Goal: Find specific page/section: Find specific page/section

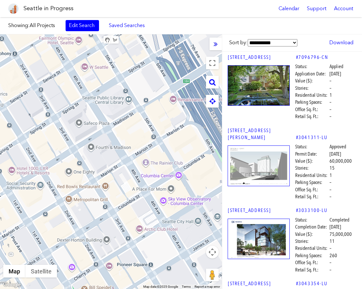
click at [218, 45] on div at bounding box center [216, 44] width 12 height 13
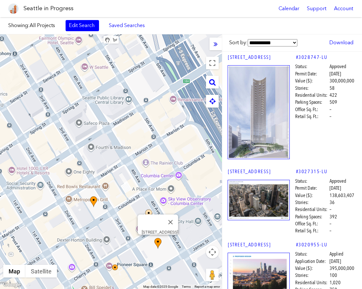
click at [216, 45] on icon at bounding box center [216, 43] width 4 height 7
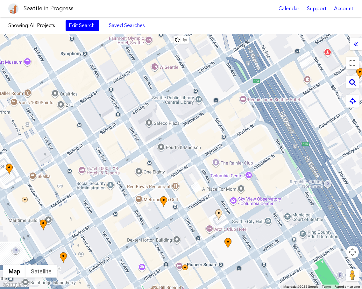
click at [353, 83] on icon at bounding box center [352, 82] width 6 height 7
paste input "**********"
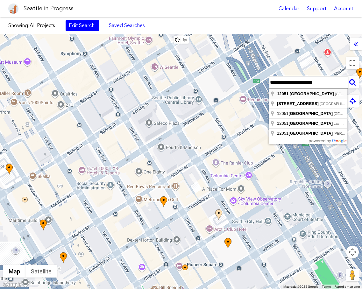
type input "**********"
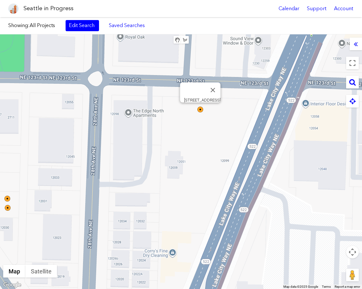
click at [201, 110] on img at bounding box center [200, 110] width 6 height 6
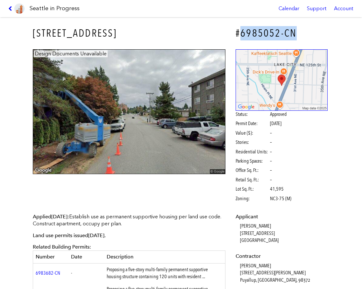
drag, startPoint x: 296, startPoint y: 33, endPoint x: 239, endPoint y: 35, distance: 57.0
click at [239, 35] on h4 "#6985052-CN" at bounding box center [282, 33] width 92 height 14
copy h4 "6985052-CN"
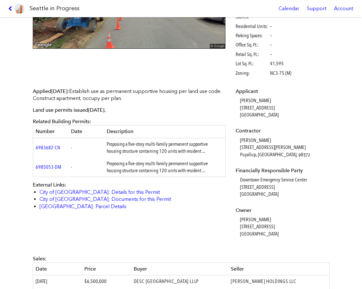
scroll to position [127, 0]
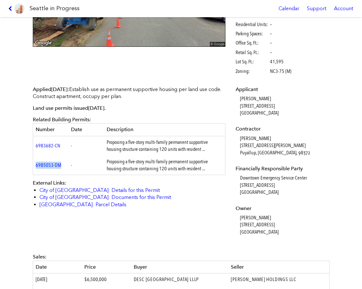
drag, startPoint x: 61, startPoint y: 163, endPoint x: 32, endPoint y: 164, distance: 28.7
click at [33, 164] on td "6985053-DM" at bounding box center [51, 165] width 36 height 19
copy link "6985053-DM"
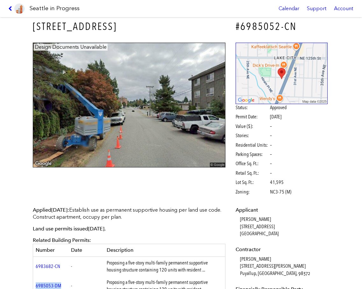
scroll to position [0, 0]
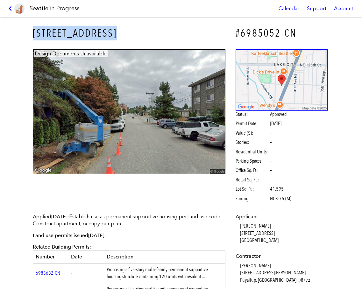
drag, startPoint x: 113, startPoint y: 33, endPoint x: 32, endPoint y: 31, distance: 80.9
click at [33, 31] on h3 "2821 NE 123RD ST" at bounding box center [129, 33] width 193 height 14
copy h3 "2821 NE 123RD ST"
click at [11, 9] on icon at bounding box center [11, 8] width 6 height 5
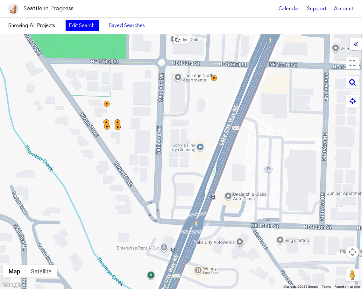
drag, startPoint x: 204, startPoint y: 209, endPoint x: 210, endPoint y: 133, distance: 76.0
click at [210, 133] on div at bounding box center [181, 161] width 362 height 255
